Goal: Task Accomplishment & Management: Manage account settings

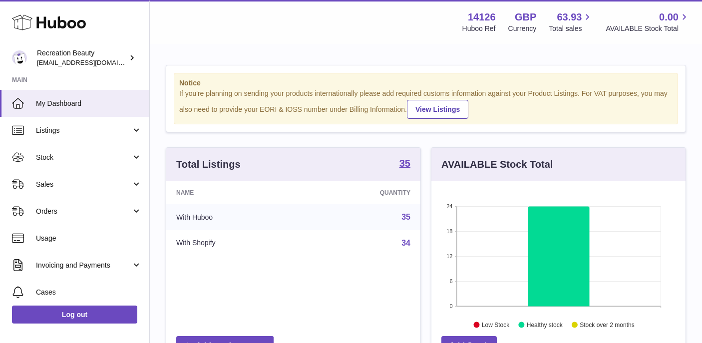
scroll to position [156, 254]
click at [131, 161] on link "Stock" at bounding box center [74, 157] width 149 height 27
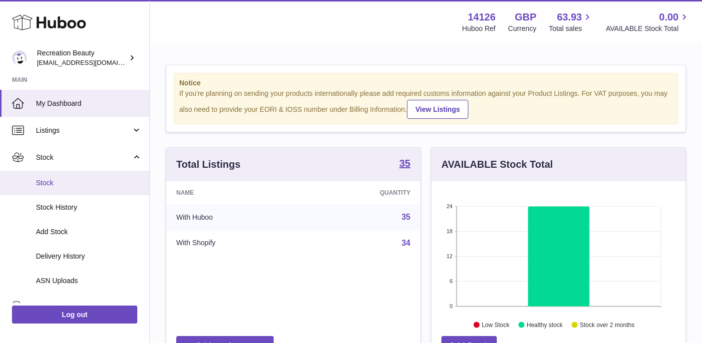
click at [56, 187] on span "Stock" at bounding box center [89, 182] width 106 height 9
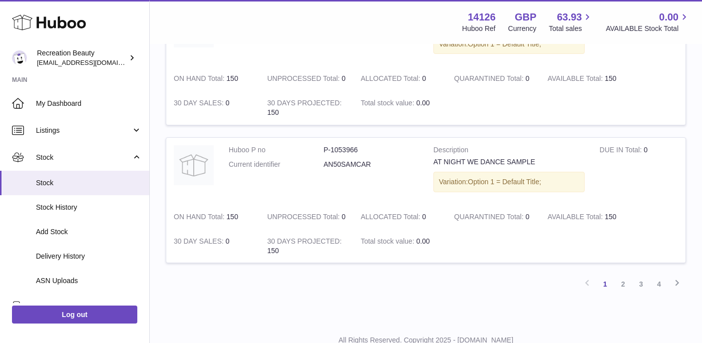
scroll to position [1320, 0]
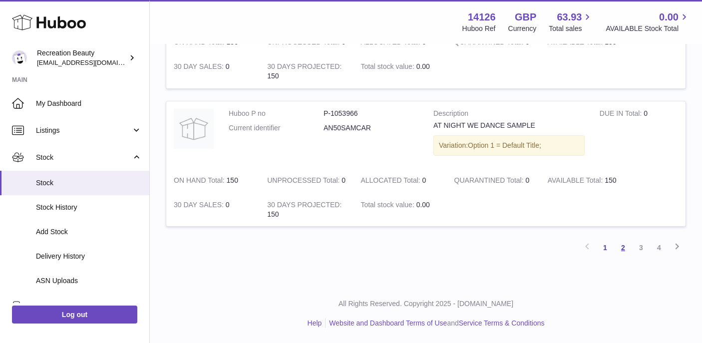
click at [623, 248] on link "2" at bounding box center [623, 248] width 18 height 18
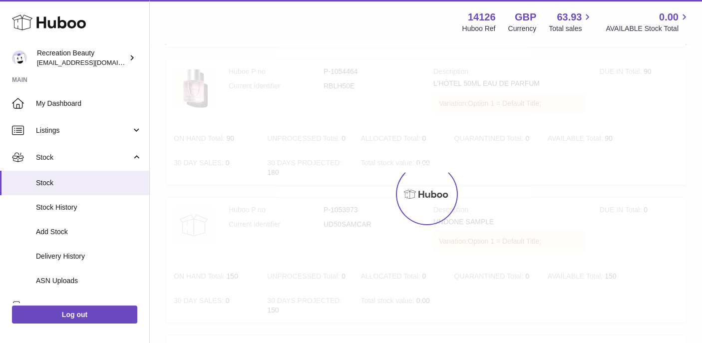
scroll to position [45, 0]
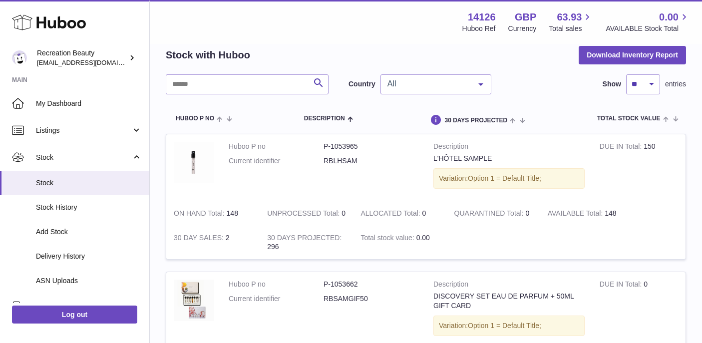
click at [352, 158] on dd "RBLHSAM" at bounding box center [370, 160] width 95 height 9
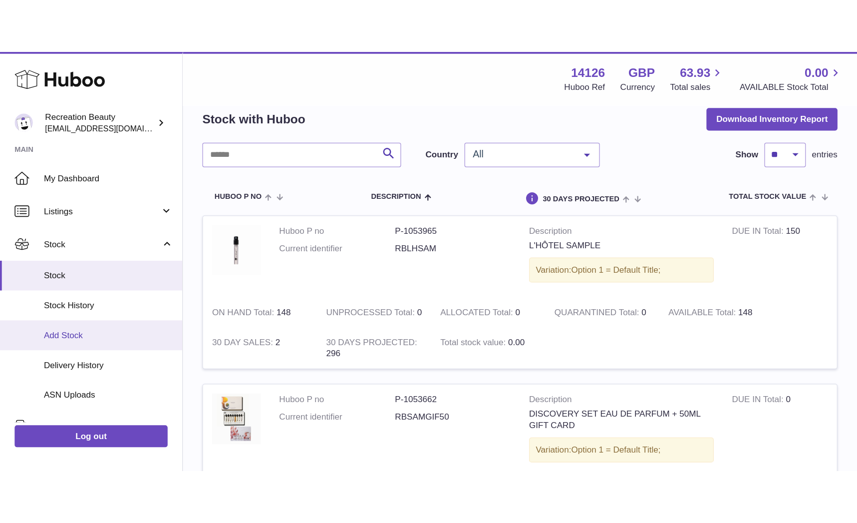
scroll to position [173, 0]
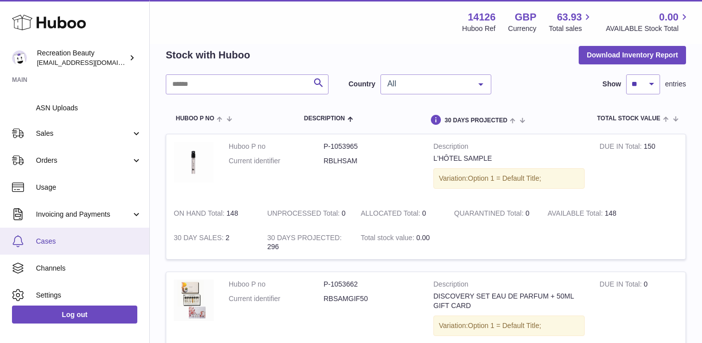
click at [89, 234] on link "Cases" at bounding box center [74, 241] width 149 height 27
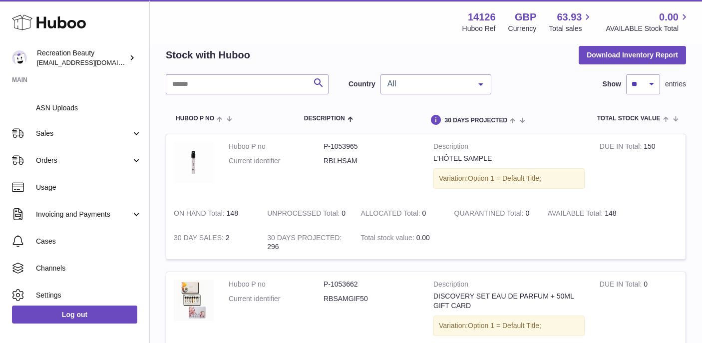
click at [445, 77] on div "All" at bounding box center [435, 84] width 111 height 20
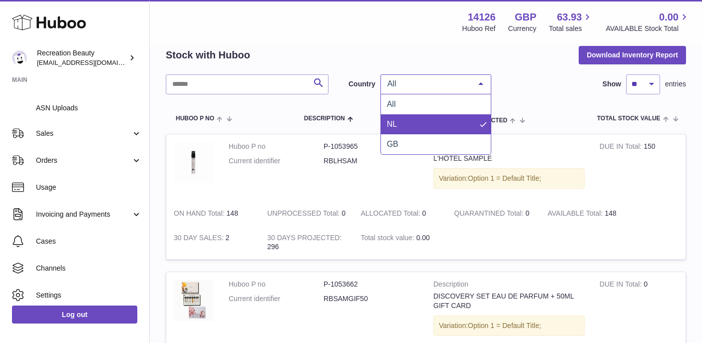
click at [409, 122] on span "NL" at bounding box center [436, 124] width 110 height 20
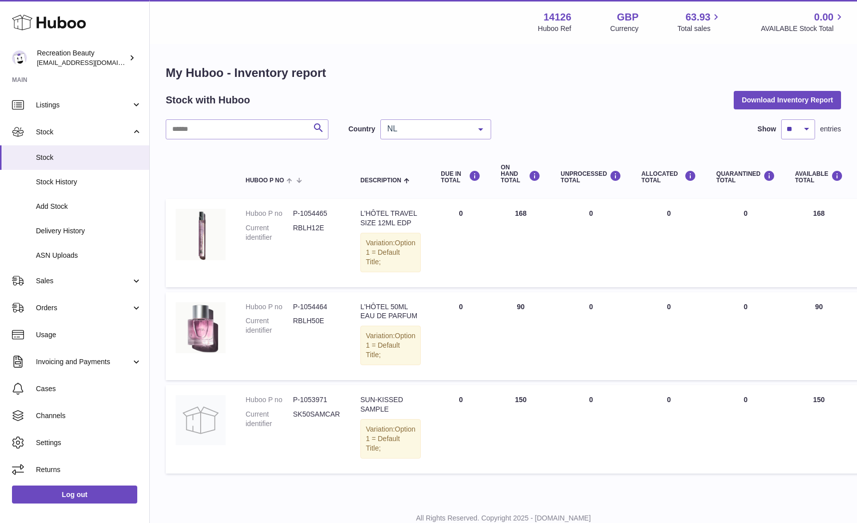
scroll to position [68, 0]
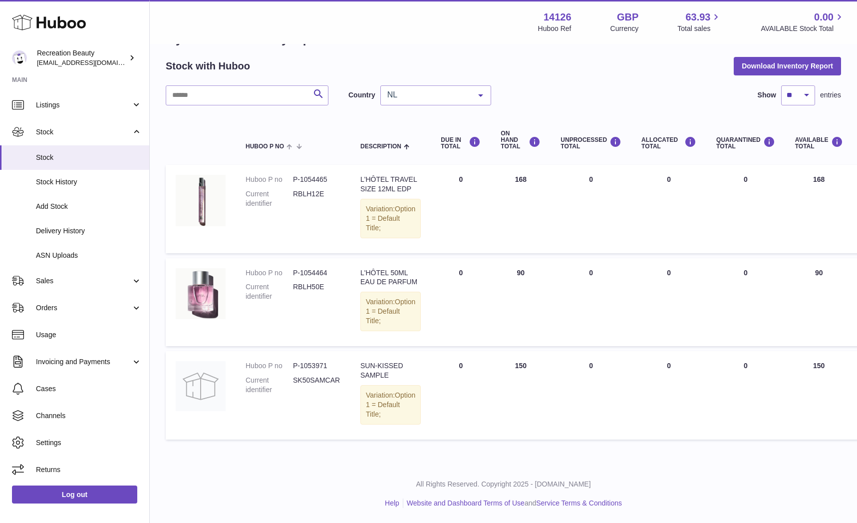
click at [383, 342] on div "SUN-KISSED SAMPLE" at bounding box center [390, 370] width 60 height 19
drag, startPoint x: 311, startPoint y: 368, endPoint x: 282, endPoint y: 368, distance: 28.4
click at [282, 342] on dl "Huboo P no P-1053971 Current identifier SK50SAMCAR" at bounding box center [293, 380] width 95 height 38
click at [293, 342] on dl "Huboo P no P-1053971 Current identifier SK50SAMCAR" at bounding box center [293, 380] width 95 height 38
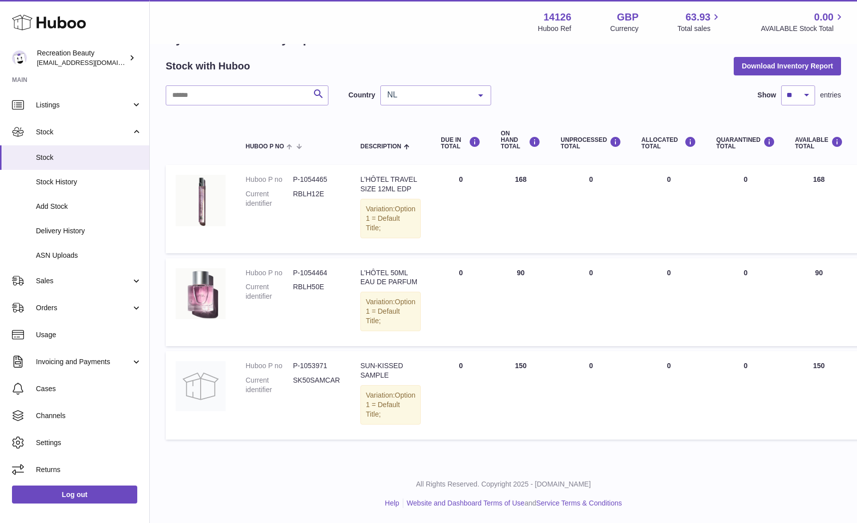
drag, startPoint x: 317, startPoint y: 370, endPoint x: 431, endPoint y: 402, distance: 117.8
click at [431, 342] on tr "Huboo P no P-1053971 Current identifier SK50SAMCAR Description SUN-KISSED SAMPL…" at bounding box center [631, 395] width 930 height 88
click at [431, 342] on td "DUE IN Total 0" at bounding box center [461, 395] width 60 height 88
drag, startPoint x: 398, startPoint y: 375, endPoint x: 248, endPoint y: 354, distance: 152.2
click at [248, 342] on tr "Huboo P no P-1053971 Current identifier SK50SAMCAR Description SUN-KISSED SAMPL…" at bounding box center [631, 395] width 930 height 88
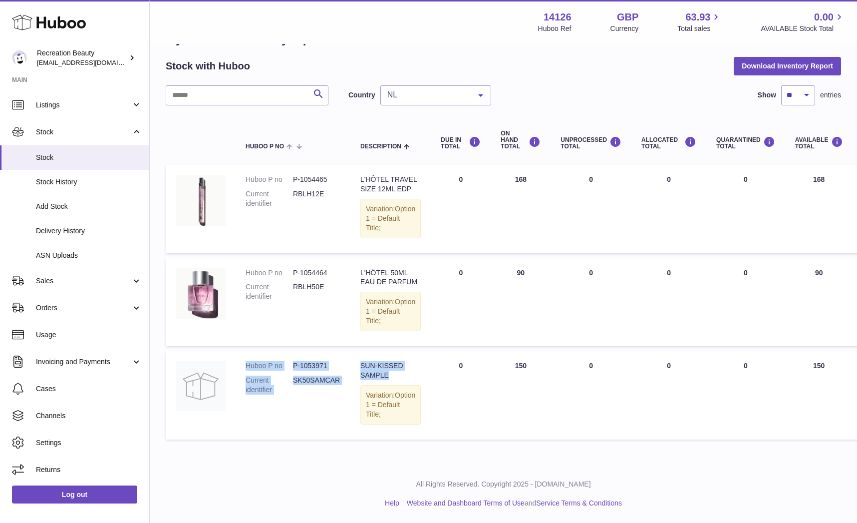
copy tr "Huboo P no P-1053971 Current identifier SK50SAMCAR Description SUN-KISSED SAMPLE"
click at [62, 249] on link "ASN Uploads" at bounding box center [74, 255] width 149 height 24
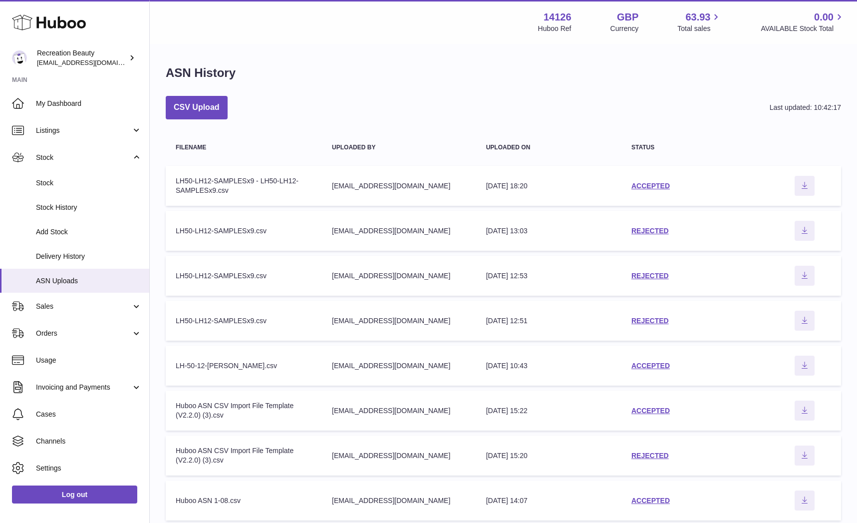
click at [286, 174] on td "Filename LH50-LH12-SAMPLESx9 - LH50-LH12-SAMPLESx9.csv" at bounding box center [244, 186] width 156 height 40
click at [801, 187] on icon "Download ASN file" at bounding box center [805, 185] width 16 height 8
click at [805, 185] on icon "Download ASN file" at bounding box center [805, 185] width 16 height 8
click at [61, 179] on span "Stock" at bounding box center [89, 182] width 106 height 9
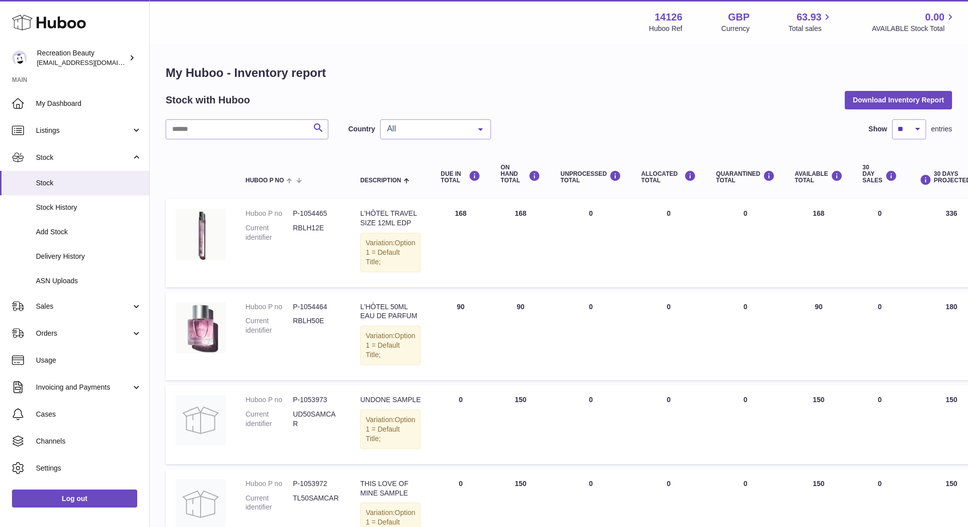
click at [484, 126] on div at bounding box center [481, 129] width 20 height 19
click at [410, 162] on span "NL" at bounding box center [436, 169] width 110 height 20
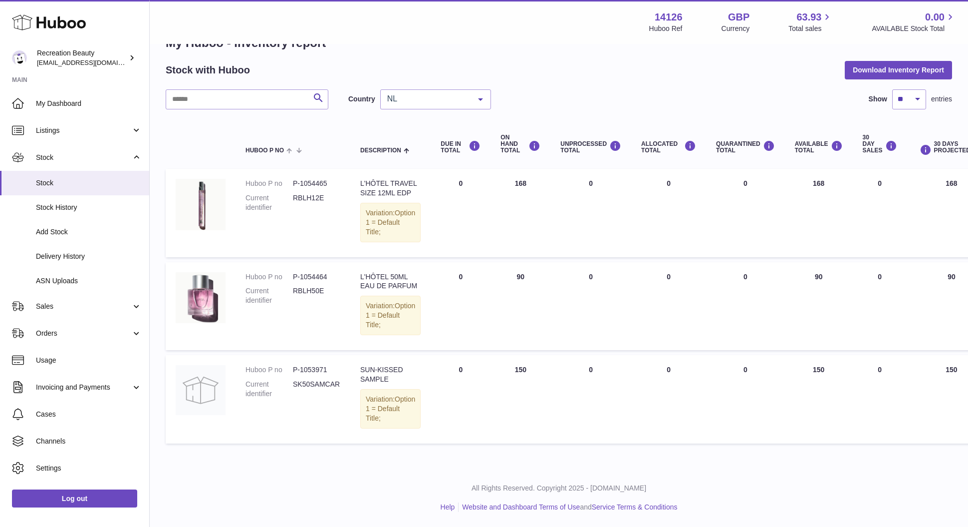
scroll to position [63, 0]
click at [72, 126] on span "Listings" at bounding box center [83, 130] width 95 height 9
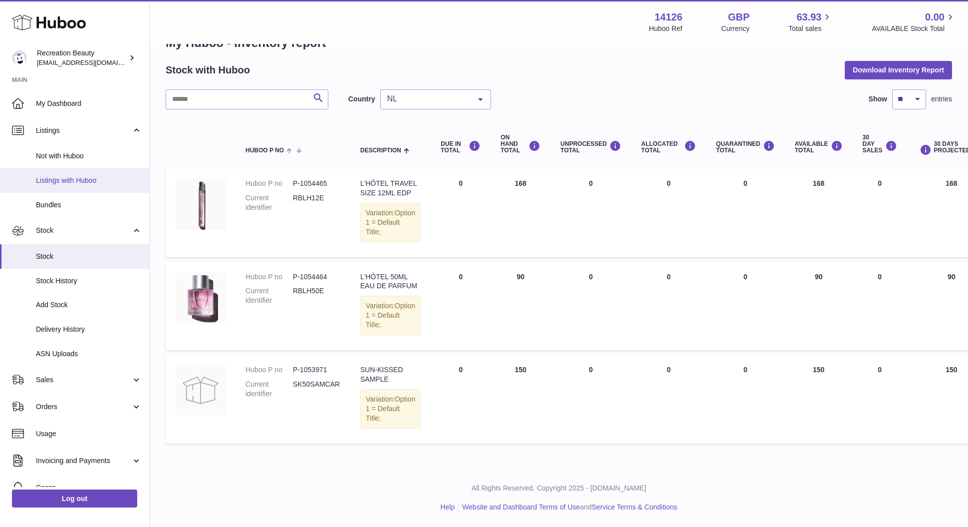
click at [57, 178] on span "Listings with Huboo" at bounding box center [89, 180] width 106 height 9
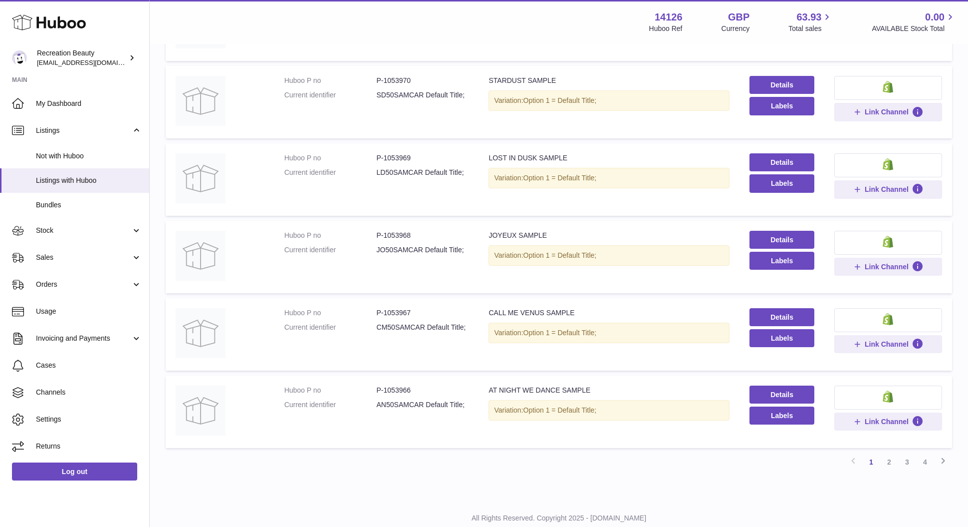
scroll to position [531, 0]
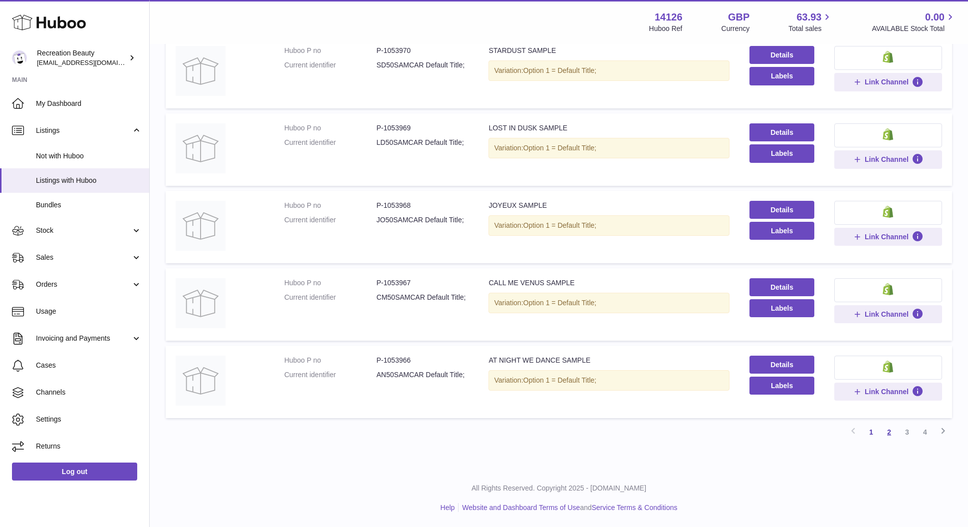
click at [886, 432] on link "2" at bounding box center [889, 432] width 18 height 18
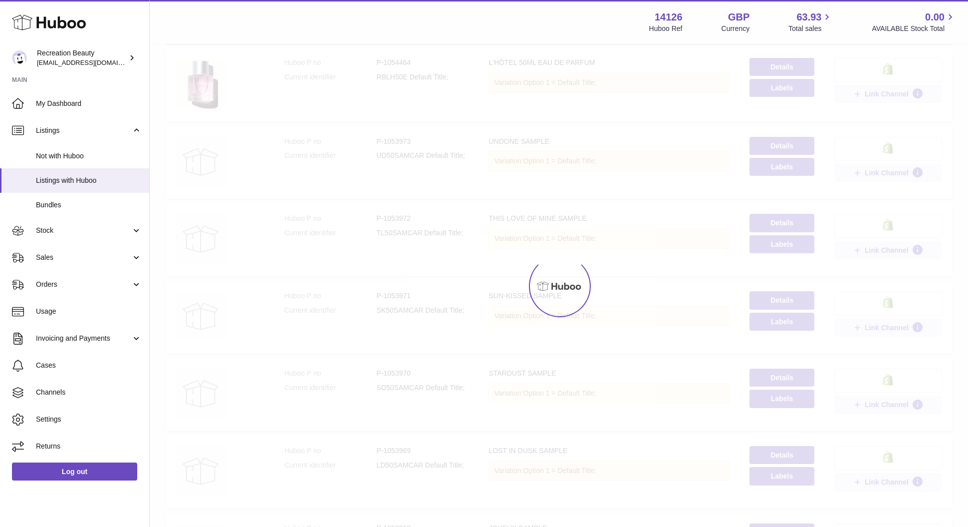
scroll to position [45, 0]
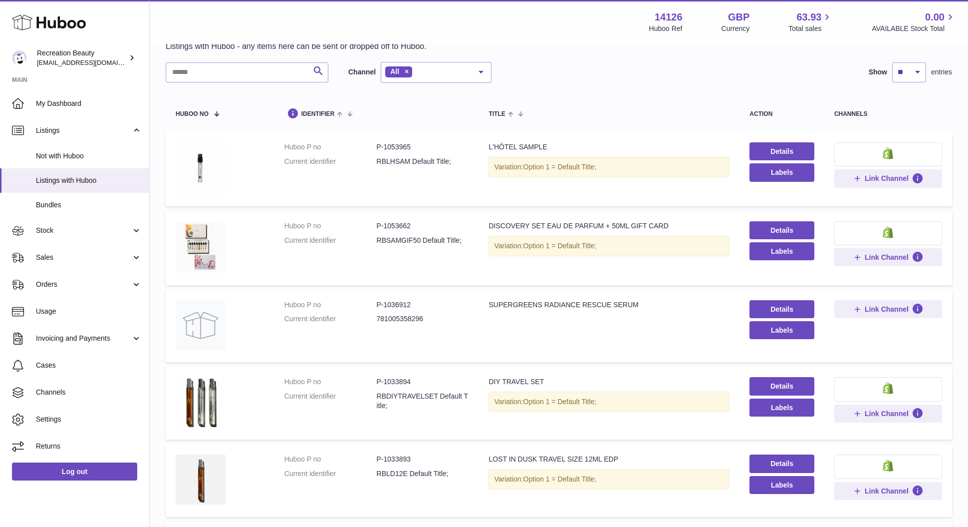
drag, startPoint x: 400, startPoint y: 161, endPoint x: 454, endPoint y: 164, distance: 54.5
click at [454, 164] on dd "RBLHSAM Default Title;" at bounding box center [423, 161] width 92 height 9
click at [481, 71] on div at bounding box center [481, 71] width 20 height 19
click at [546, 63] on div "Search Channel All All eBay Amazon Shopify Woocommerce Etsy No elements found. …" at bounding box center [559, 72] width 787 height 21
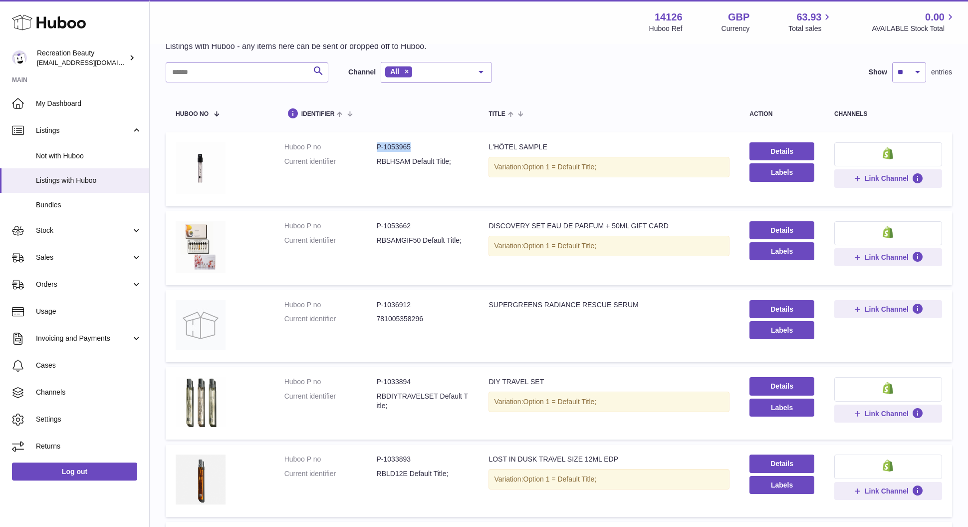
drag, startPoint x: 418, startPoint y: 145, endPoint x: 377, endPoint y: 146, distance: 40.9
click at [377, 146] on dd "P-1053965" at bounding box center [423, 146] width 92 height 9
click at [795, 151] on link "Details" at bounding box center [782, 151] width 65 height 18
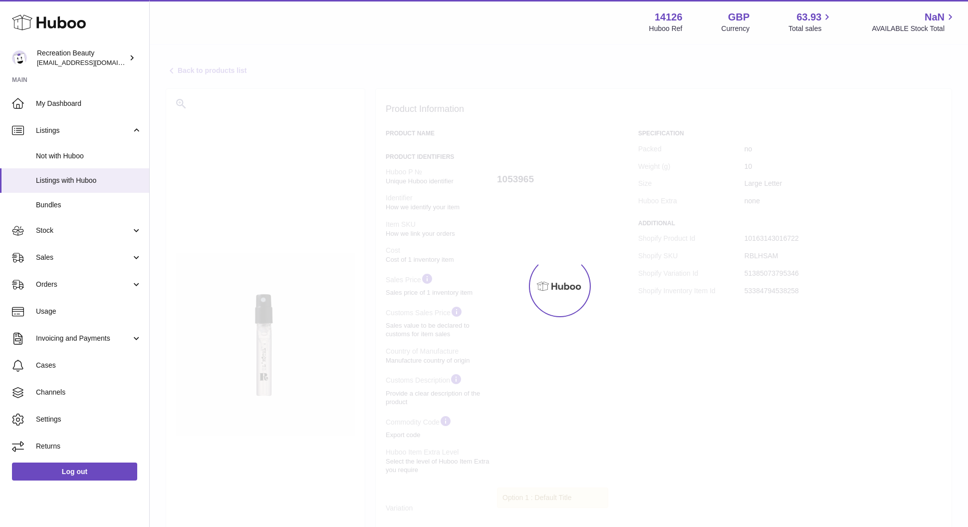
select select "**"
select select "****"
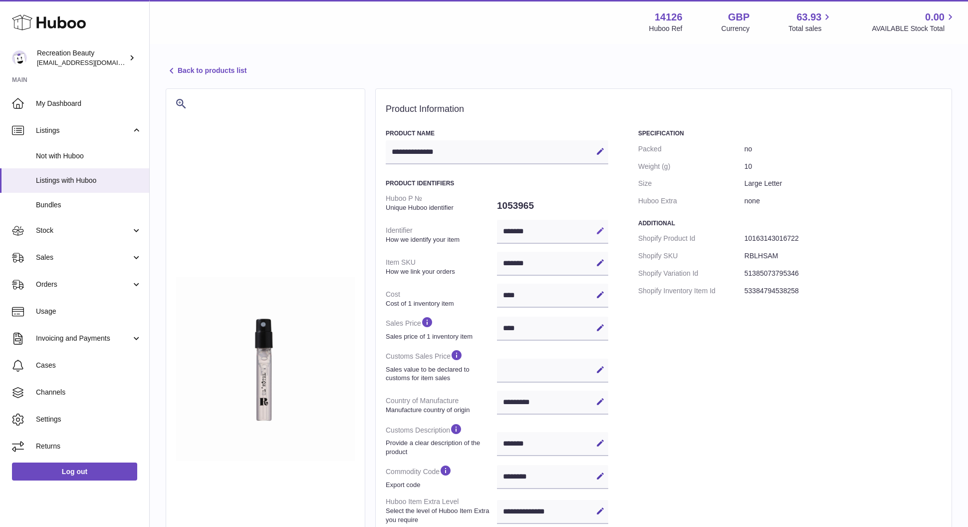
click at [601, 231] on icon at bounding box center [600, 230] width 9 height 9
click at [515, 231] on input "*******" at bounding box center [552, 232] width 111 height 24
type input "**********"
click at [596, 265] on icon at bounding box center [600, 262] width 9 height 9
click at [513, 263] on input "*******" at bounding box center [552, 264] width 111 height 24
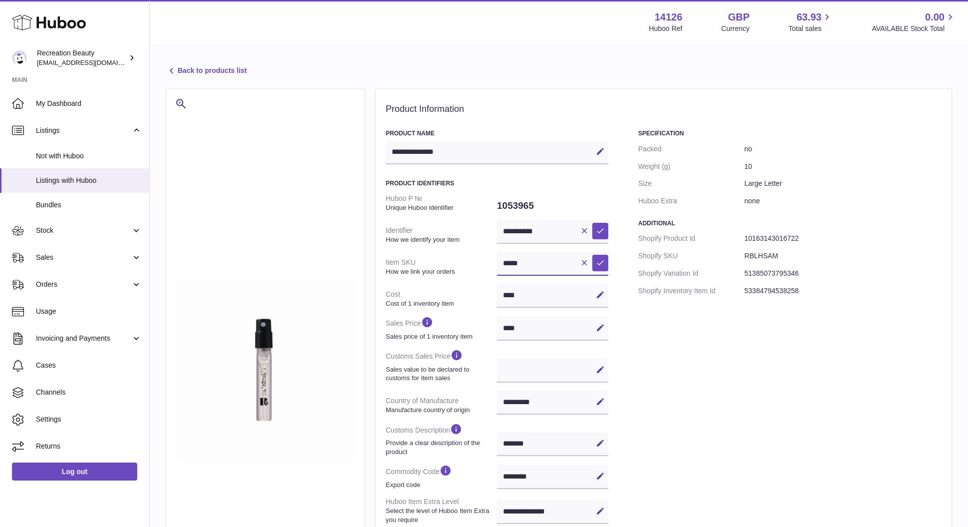
click at [513, 263] on input "*****" at bounding box center [552, 264] width 111 height 24
type input "**********"
click at [604, 265] on icon at bounding box center [600, 262] width 9 height 9
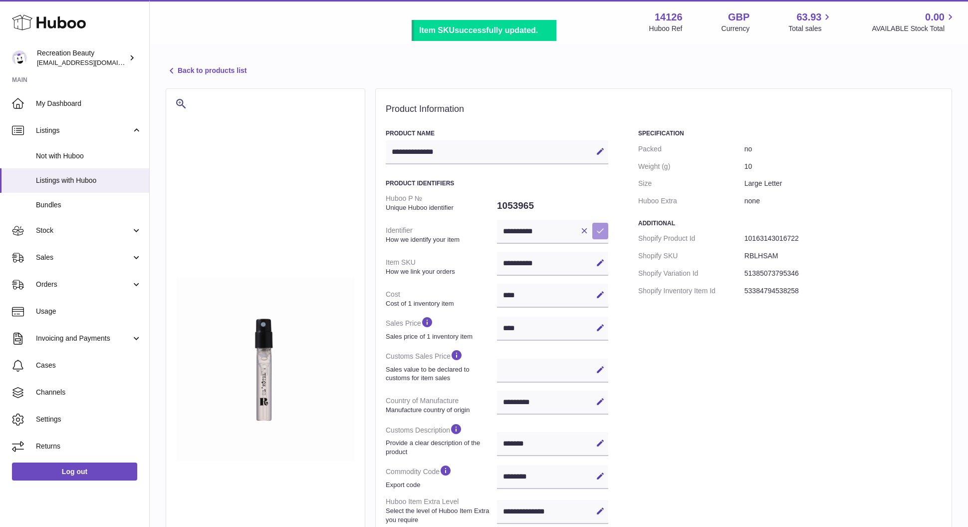
click at [602, 231] on icon at bounding box center [600, 230] width 9 height 9
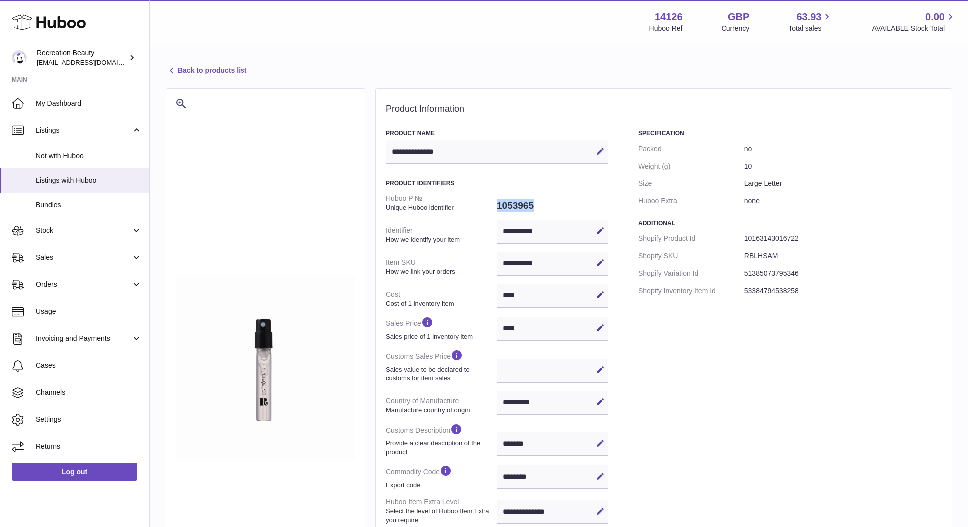
drag, startPoint x: 541, startPoint y: 207, endPoint x: 498, endPoint y: 202, distance: 43.7
click at [498, 202] on dd "1053965" at bounding box center [552, 205] width 111 height 21
copy dd "1053965"
click at [718, 363] on div "Specification Packed no Weight (g) 10 Size Large Letter Huboo Extra none Additi…" at bounding box center [789, 391] width 303 height 525
click at [170, 68] on icon at bounding box center [172, 71] width 12 height 12
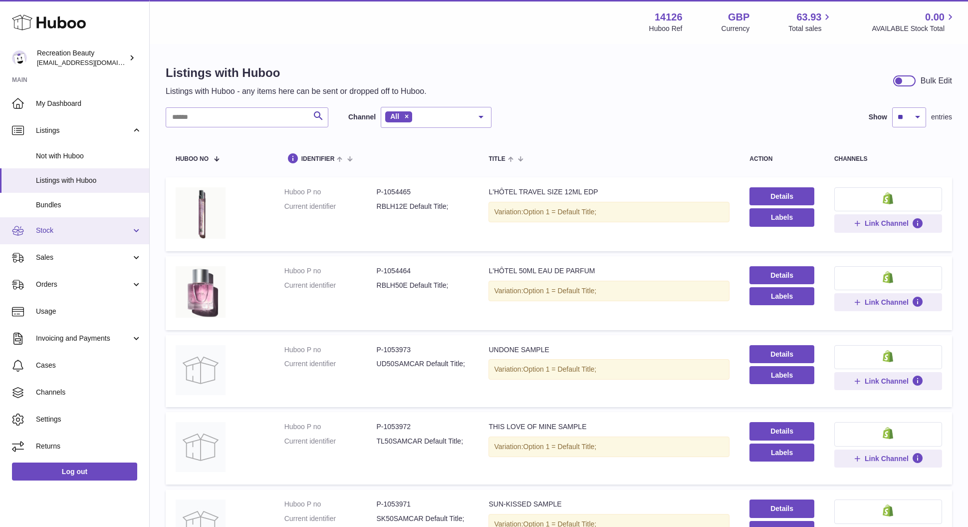
click at [65, 231] on span "Stock" at bounding box center [83, 230] width 95 height 9
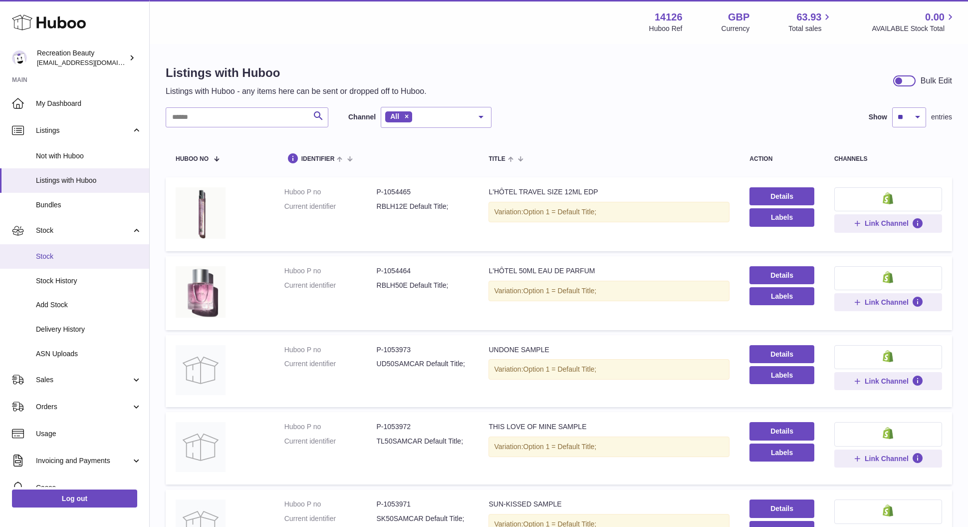
click at [56, 248] on link "Stock" at bounding box center [74, 256] width 149 height 24
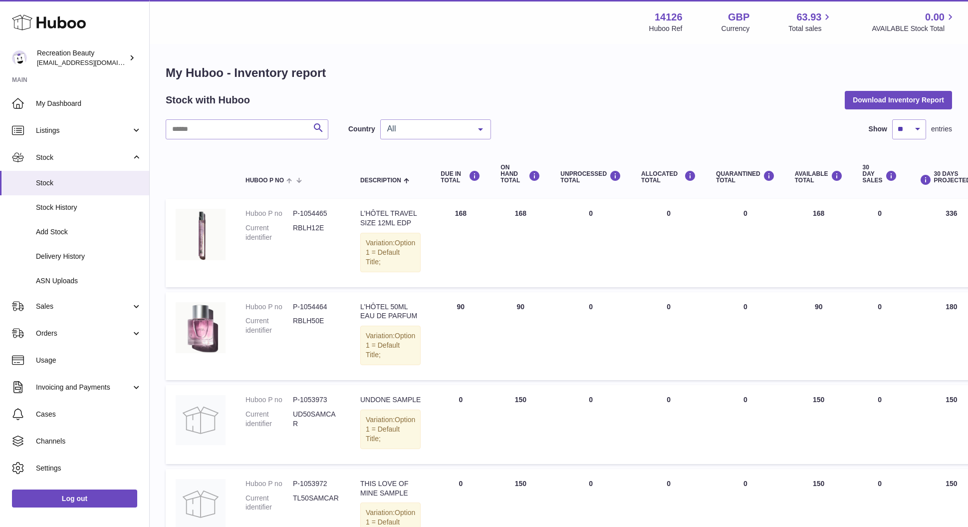
click at [483, 125] on div at bounding box center [481, 129] width 20 height 19
click at [399, 190] on span "GB" at bounding box center [436, 189] width 110 height 20
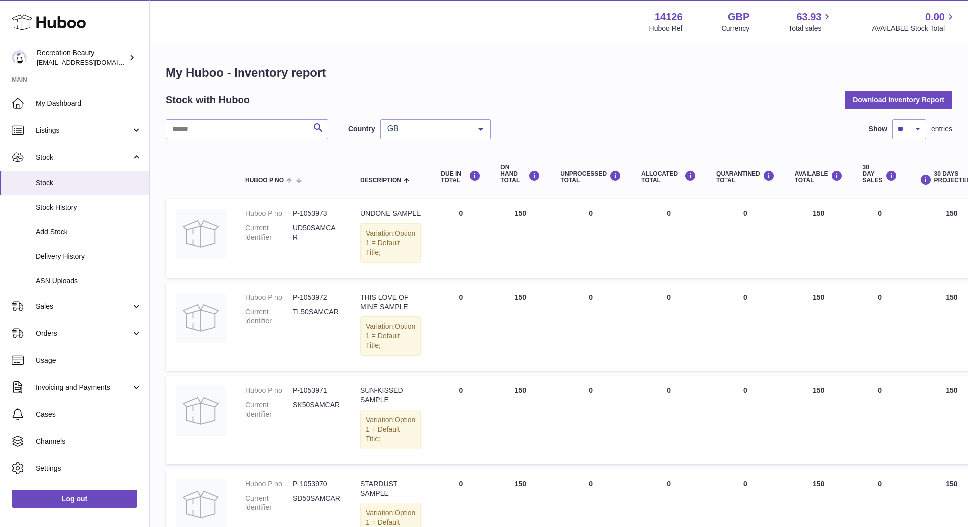
click at [477, 127] on div at bounding box center [481, 129] width 20 height 19
click at [415, 166] on span "NL" at bounding box center [436, 169] width 110 height 20
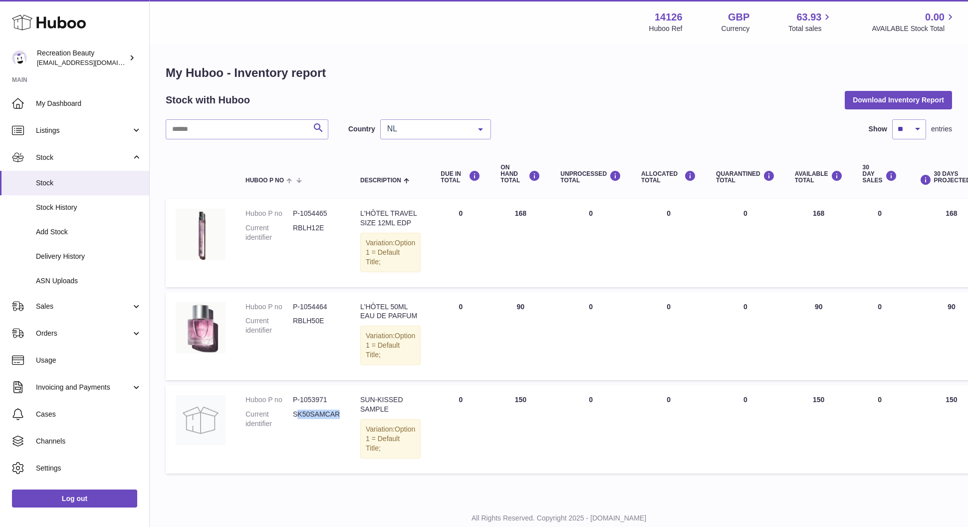
drag, startPoint x: 304, startPoint y: 451, endPoint x: 349, endPoint y: 452, distance: 44.9
click at [349, 452] on td "Huboo P no P-1053971 Current identifier SK50SAMCAR" at bounding box center [293, 429] width 115 height 88
click at [408, 126] on span "NL" at bounding box center [428, 129] width 86 height 10
click at [389, 183] on span "GB" at bounding box center [436, 189] width 110 height 20
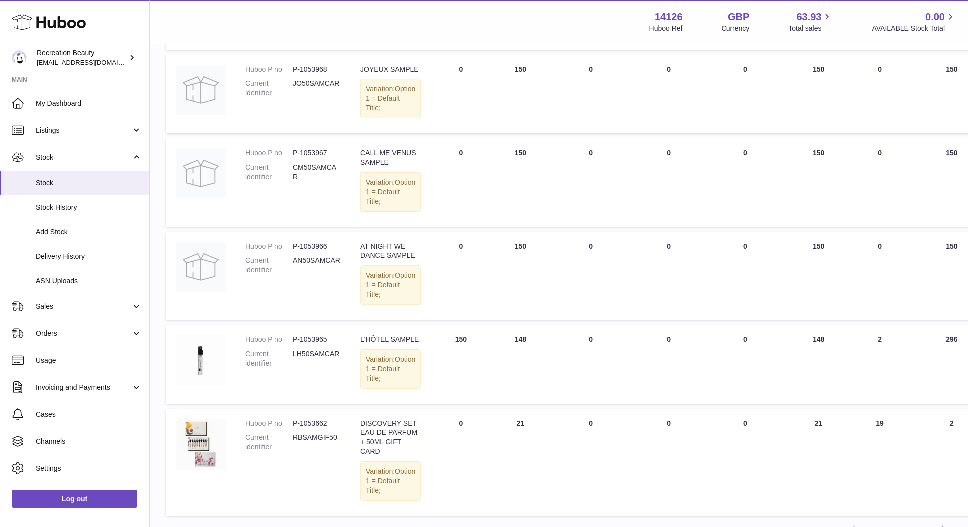
scroll to position [795, 0]
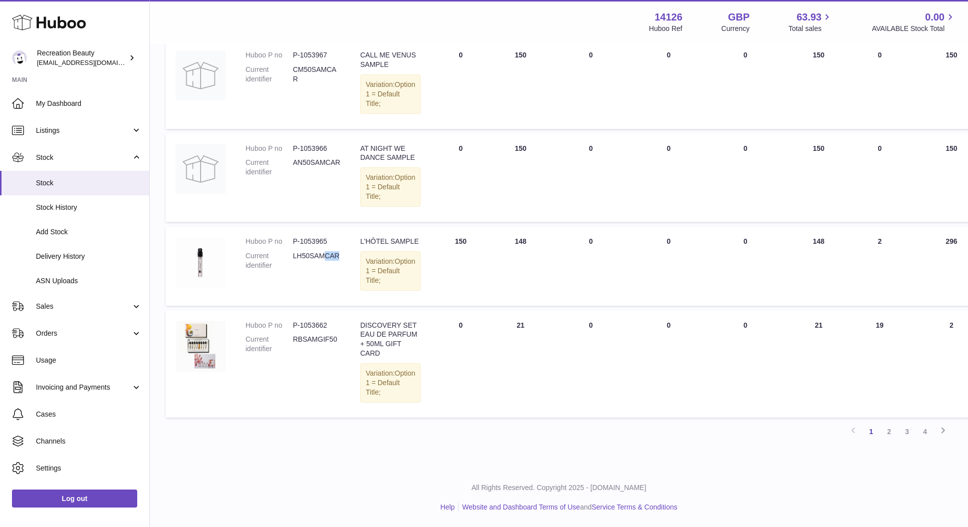
drag, startPoint x: 323, startPoint y: 271, endPoint x: 346, endPoint y: 271, distance: 23.0
click at [346, 271] on td "Huboo P no P-1053965 Current identifier LH50SAMCAR" at bounding box center [293, 266] width 115 height 79
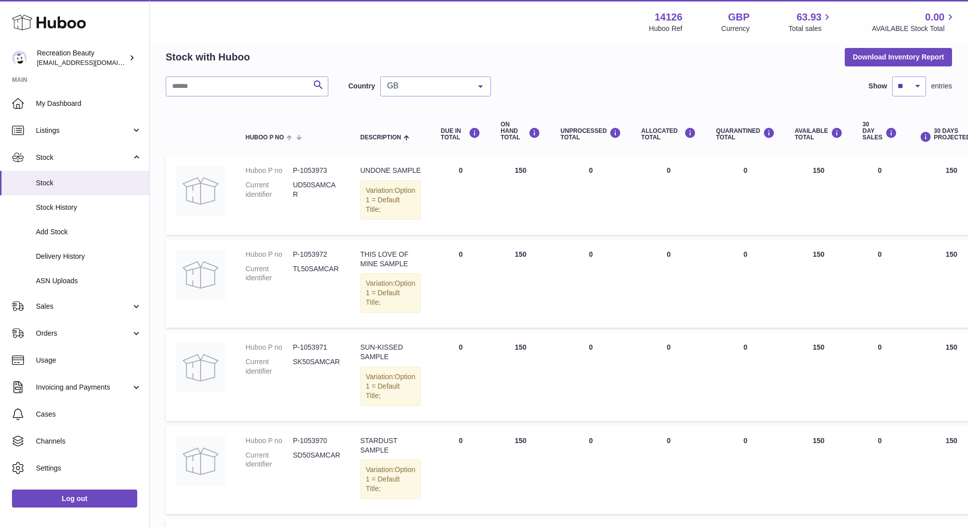
scroll to position [0, 0]
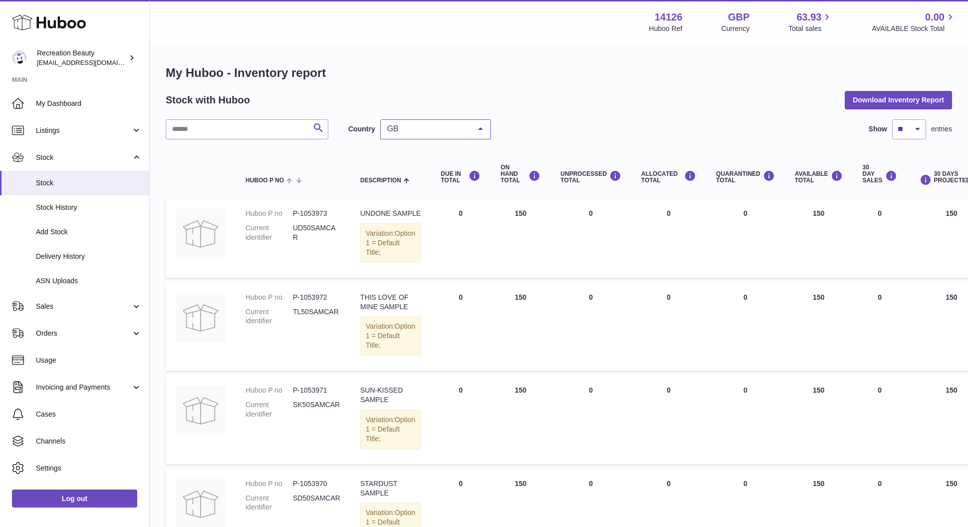
click at [482, 125] on div at bounding box center [481, 129] width 20 height 19
click at [398, 166] on span "NL" at bounding box center [436, 169] width 110 height 20
